Goal: Complete application form

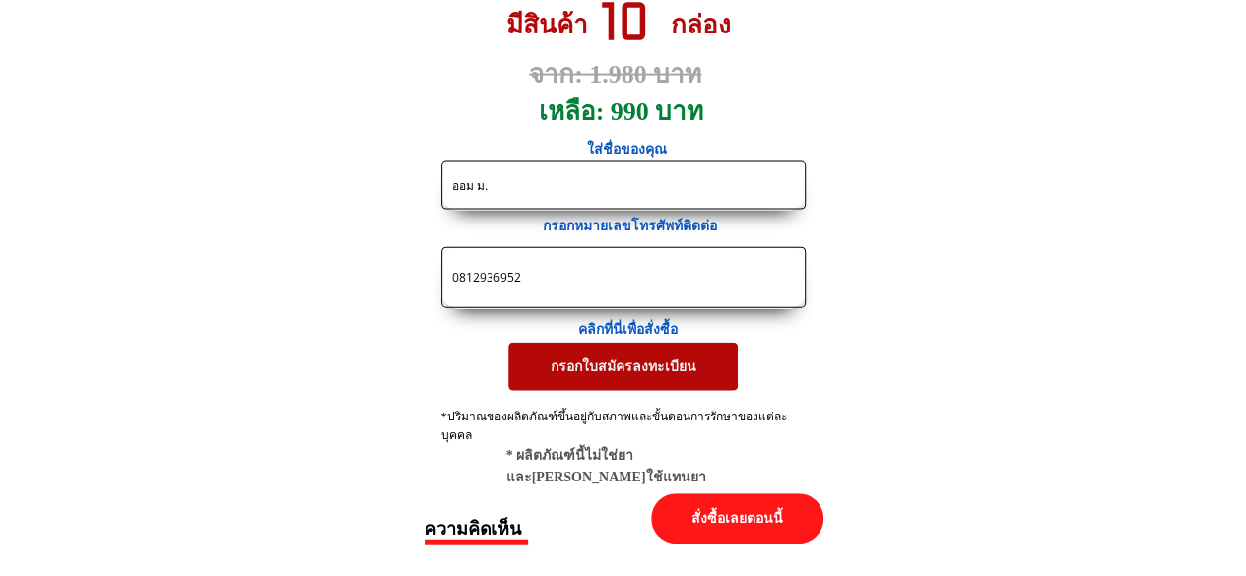
scroll to position [9545, 0]
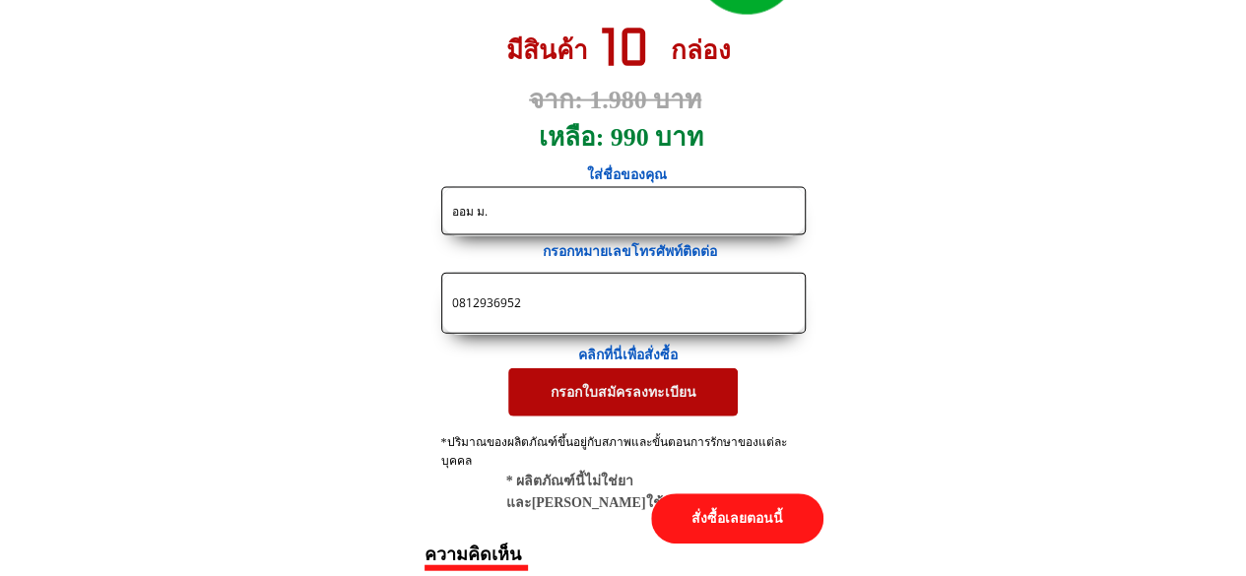
click at [566, 318] on input "0812936952" at bounding box center [623, 303] width 353 height 59
drag, startPoint x: 530, startPoint y: 300, endPoint x: 435, endPoint y: 298, distance: 94.5
click at [435, 298] on form "กรอกใบสมัครลงทะเบียน ออม ม. 0812936952 1cgdk59.1b.c6b [PERSON_NAME] Vistorin_Th" at bounding box center [453, 301] width 705 height 230
paste input "73483586"
type input "0873483586"
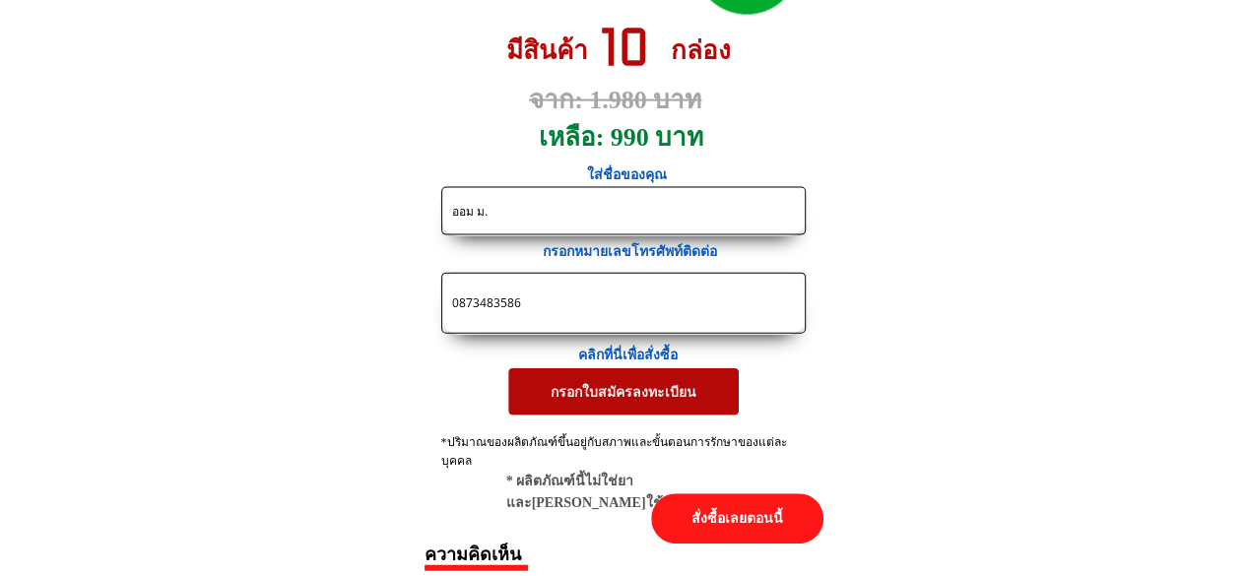
click at [460, 213] on input "ออม ม." at bounding box center [623, 211] width 353 height 46
drag, startPoint x: 492, startPoint y: 214, endPoint x: 433, endPoint y: 208, distance: 59.4
click at [433, 208] on form "กรอกใบสมัครลงทะเบียน ออม ม. 0873483586 1cgdk59.1b.c6b Tony_mees Vistorin_Th" at bounding box center [453, 301] width 705 height 230
paste input "้าย สุดสุด"
type input "ร้าย สุดสุด"
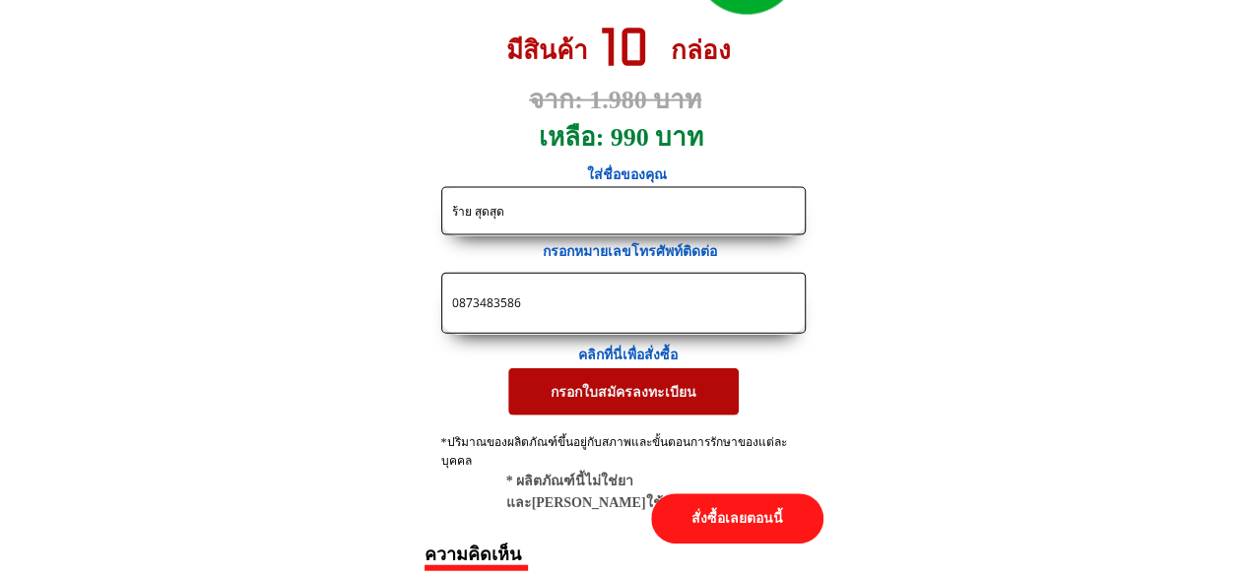
click at [652, 401] on p "กรอกใบสมัครลงทะเบียน" at bounding box center [623, 391] width 230 height 47
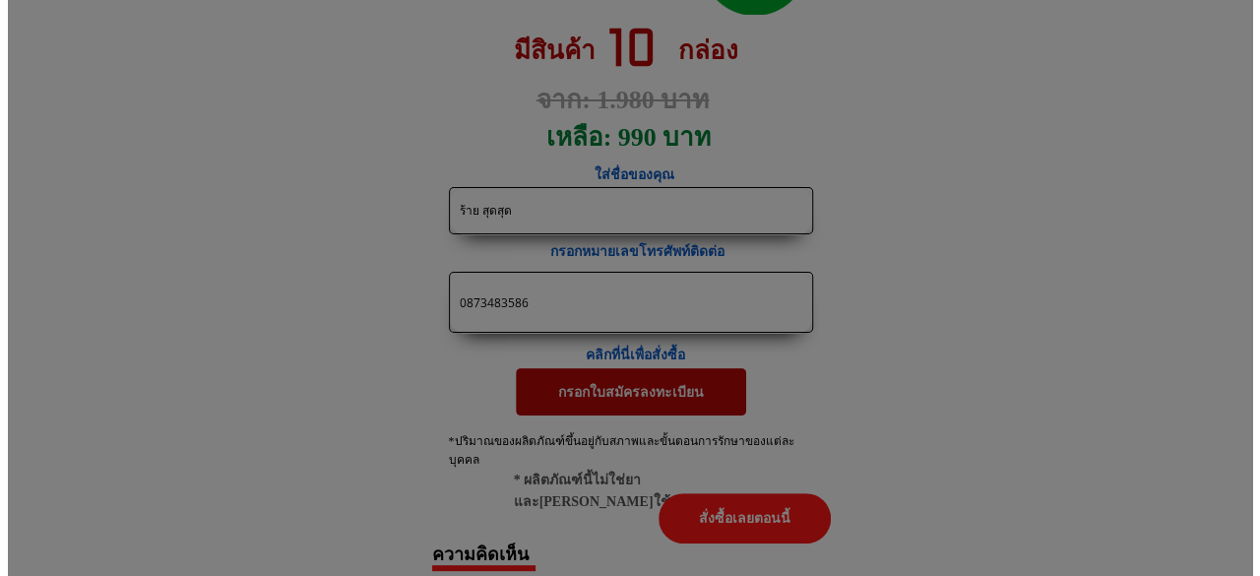
scroll to position [0, 0]
